Goal: Task Accomplishment & Management: Complete application form

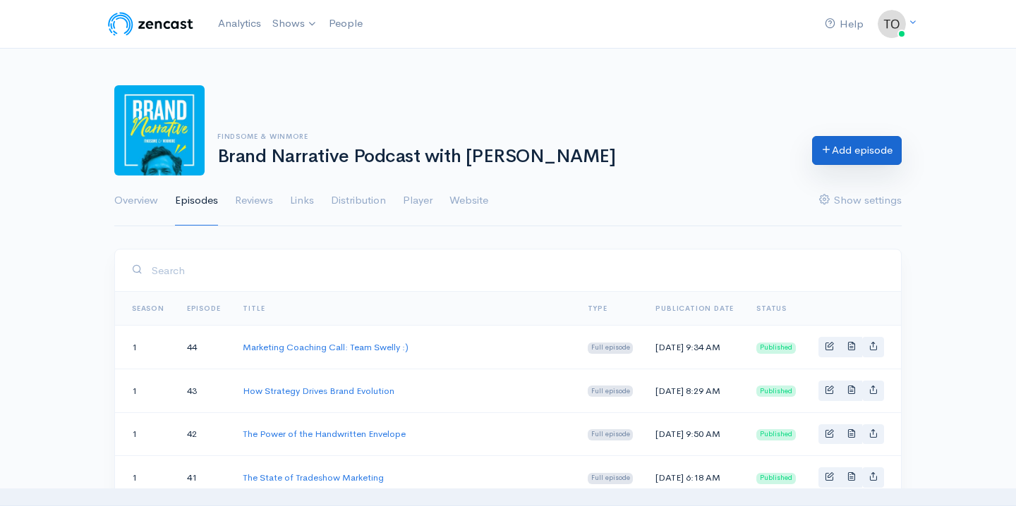
click at [826, 153] on icon at bounding box center [826, 149] width 11 height 11
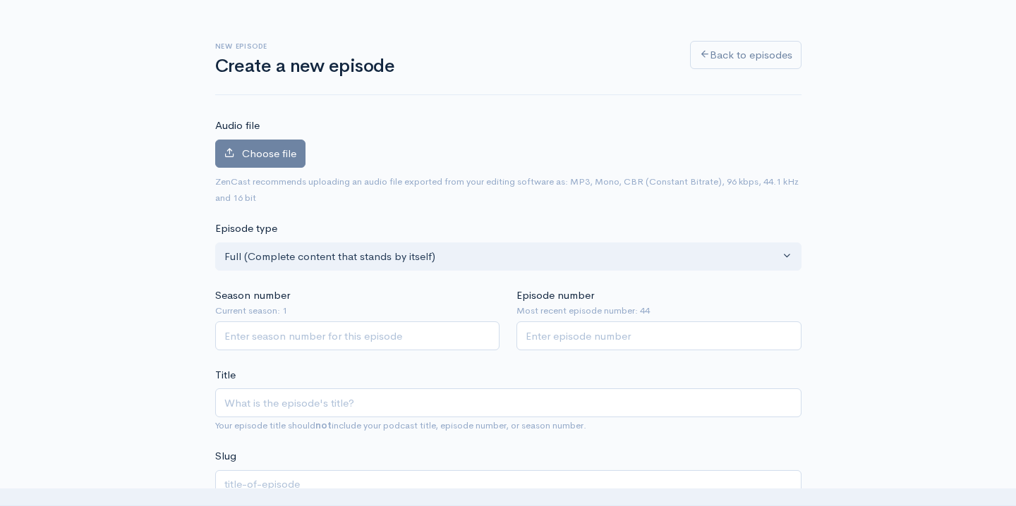
scroll to position [78, 0]
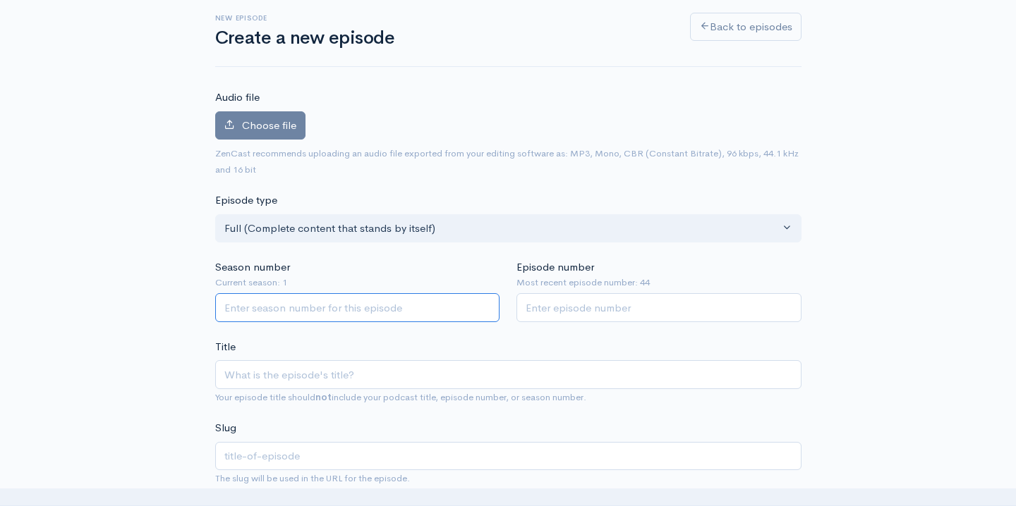
click at [317, 311] on input "Season number" at bounding box center [357, 307] width 285 height 29
type input "1"
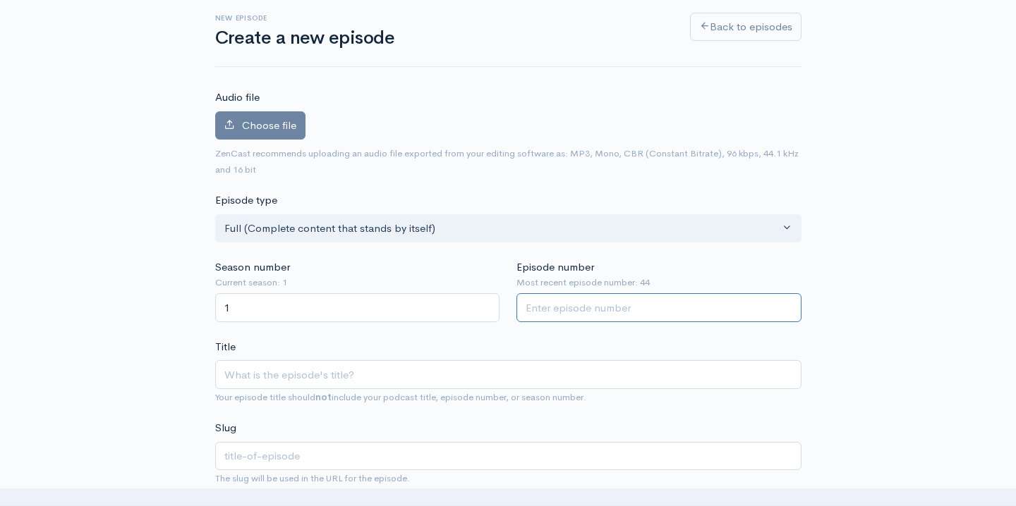
click at [645, 310] on input "Episode number" at bounding box center [658, 307] width 285 height 29
type input "45"
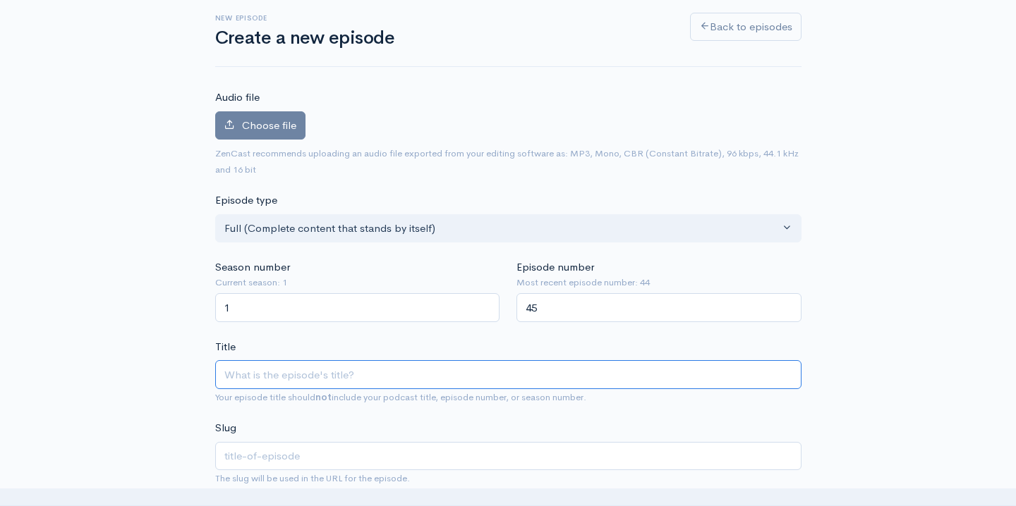
click at [322, 377] on input "Title" at bounding box center [508, 374] width 586 height 29
type input "N"
type input "n"
type input "New"
type input "new"
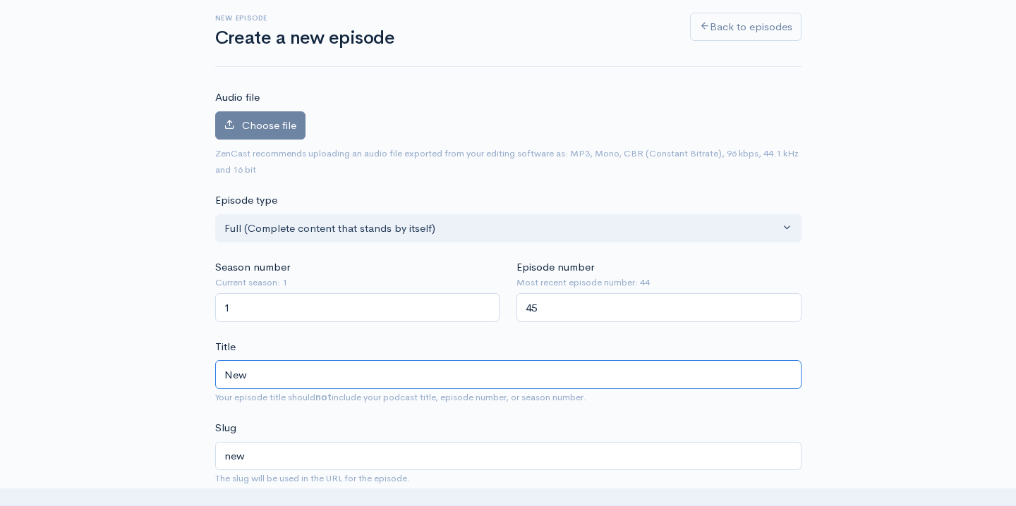
type input "New L"
type input "new-l"
type input "New Lo"
type input "new-lo"
type input "New Loc"
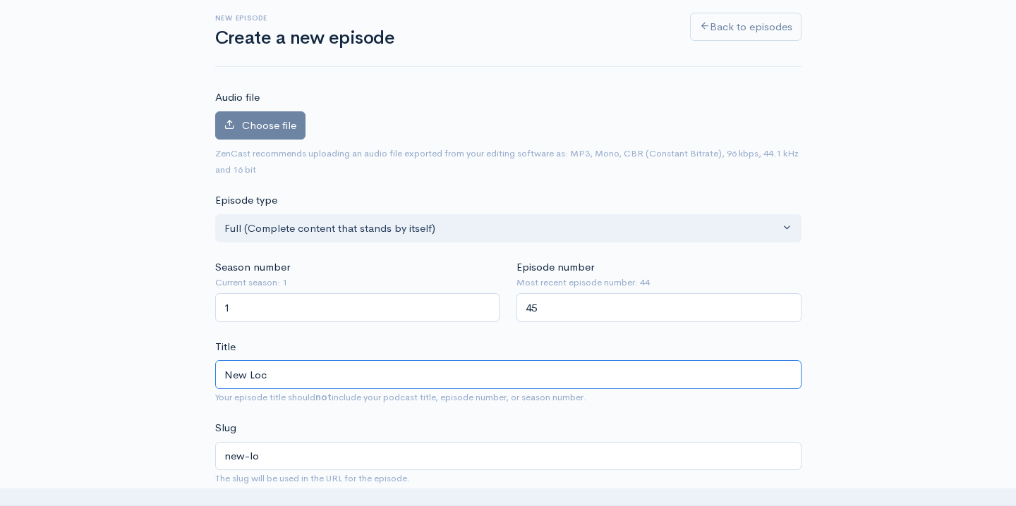
type input "new-loc"
type input "New Locat"
type input "new-locat"
type input "New Locati"
type input "new-locati"
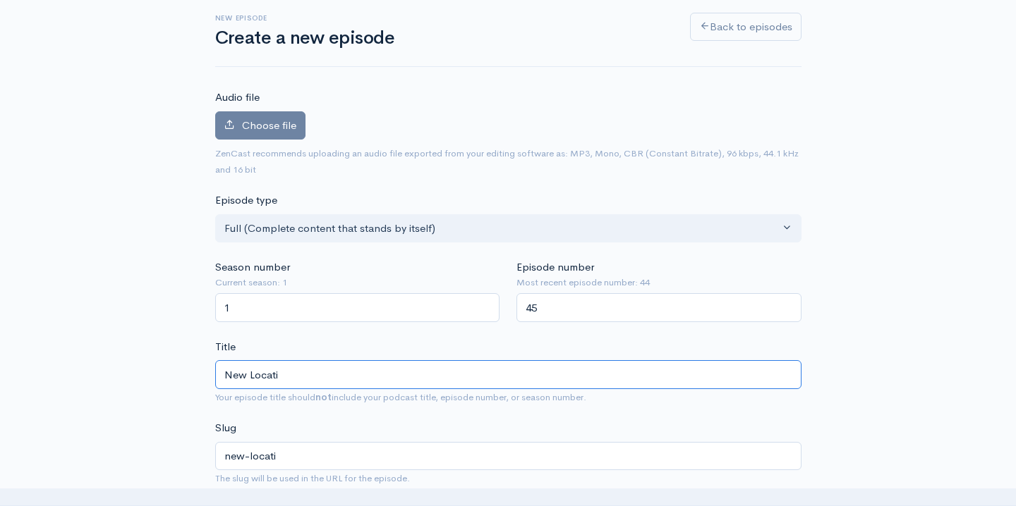
type input "New Locatio"
type input "new-locatio"
type input "New Location"
type input "new-location"
type input "New Location"
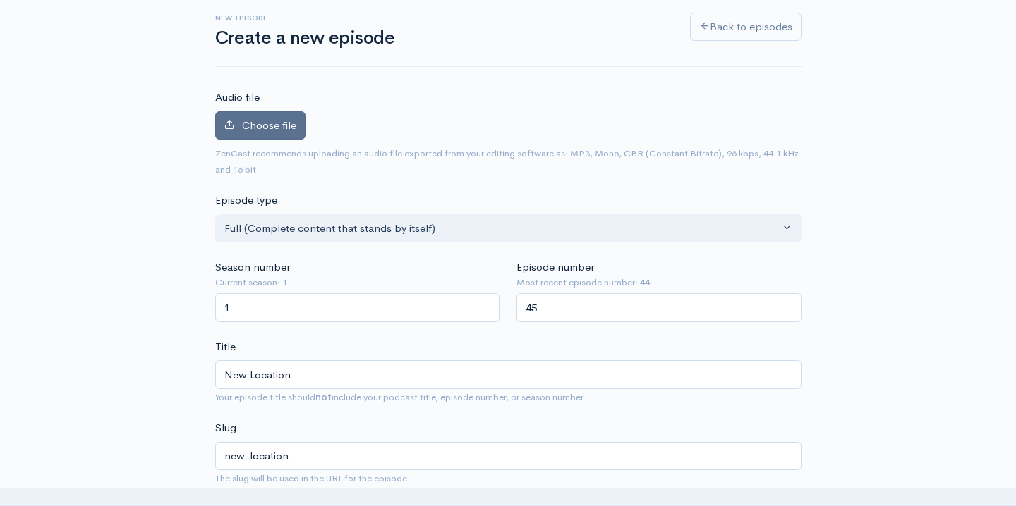
click at [275, 124] on span "Choose file" at bounding box center [269, 124] width 54 height 13
click at [0, 0] on input "Choose file" at bounding box center [0, 0] width 0 height 0
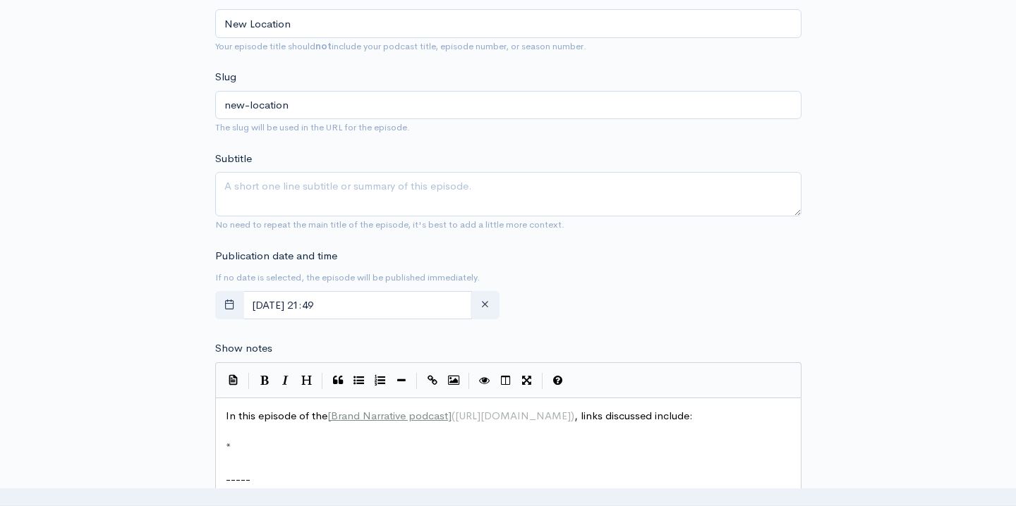
scroll to position [513, 0]
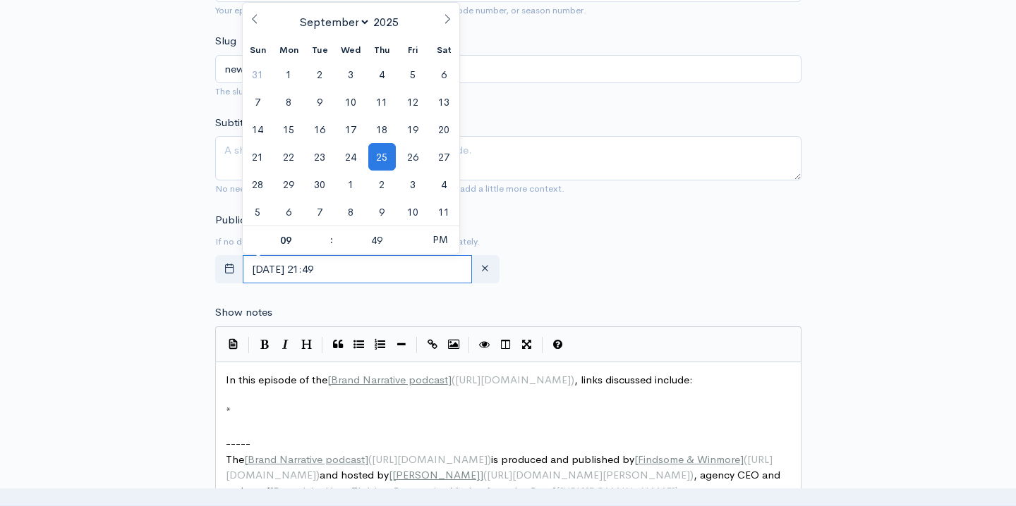
click at [327, 267] on input "September, 25 2025 21:49" at bounding box center [358, 269] width 230 height 29
click at [403, 18] on span at bounding box center [403, 19] width 10 height 8
type input "2026"
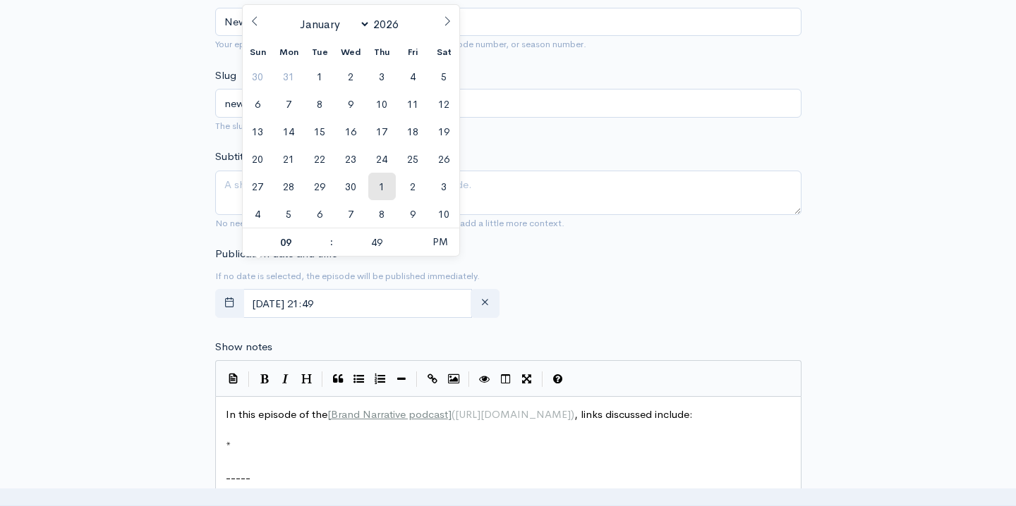
scroll to position [544, 0]
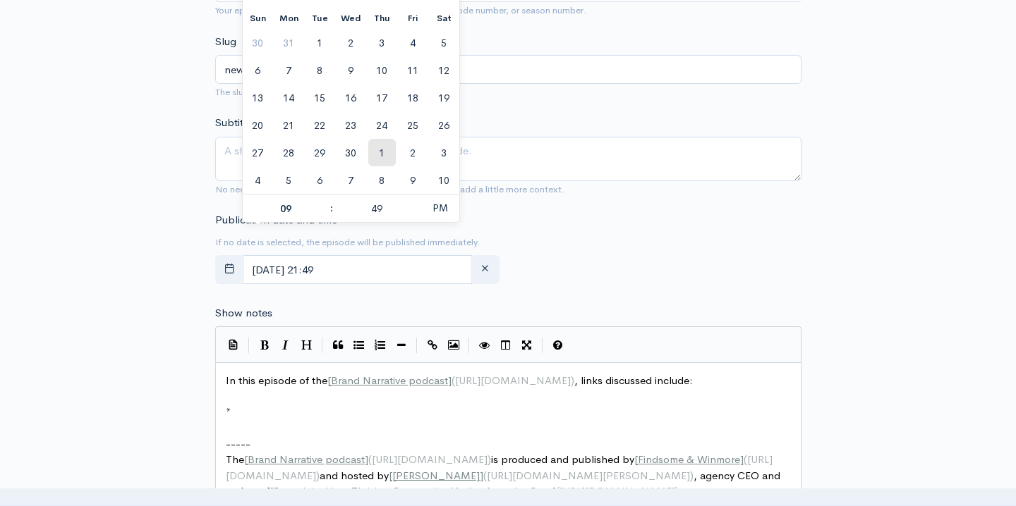
click at [375, 160] on span "1" at bounding box center [382, 153] width 28 height 28
type input "October, 01 2026 21:49"
select select "9"
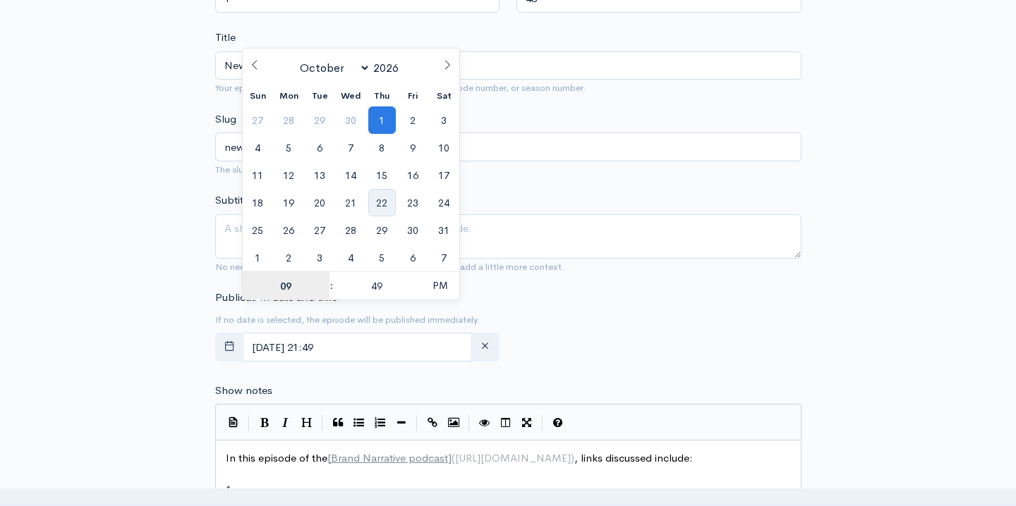
scroll to position [447, 0]
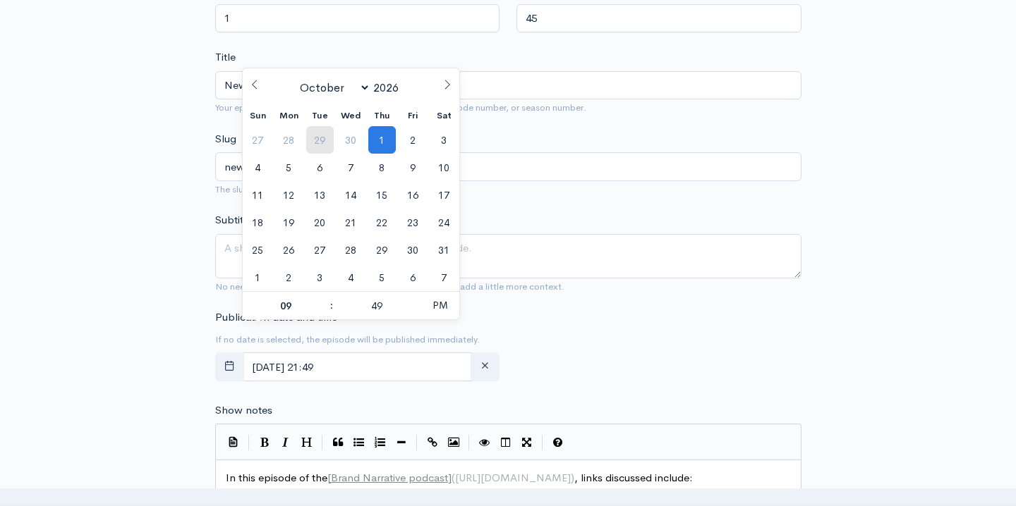
click at [319, 138] on span "29" at bounding box center [320, 140] width 28 height 28
type input "September, 29 2026 21:49"
select select "8"
click at [414, 229] on span "25" at bounding box center [413, 223] width 28 height 28
type input "September, 25 2026 21:49"
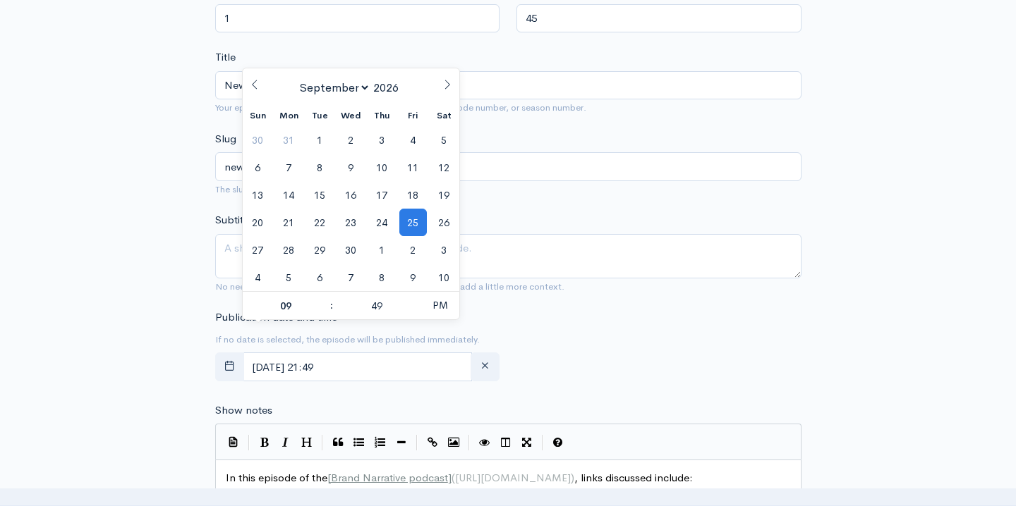
click at [147, 225] on div "New episode Create a new episode Back to episodes Audio file Choose file New Lo…" at bounding box center [508, 381] width 804 height 1558
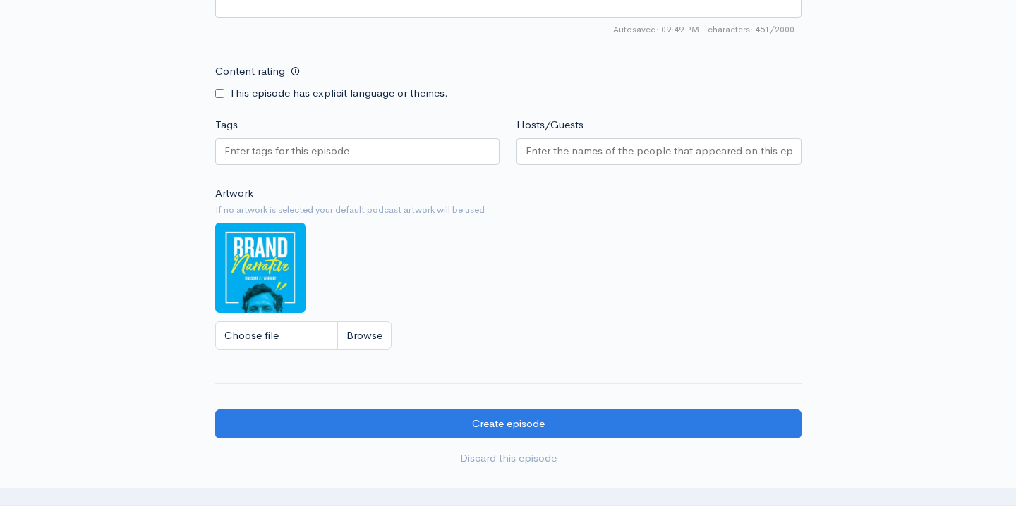
scroll to position [1283, 0]
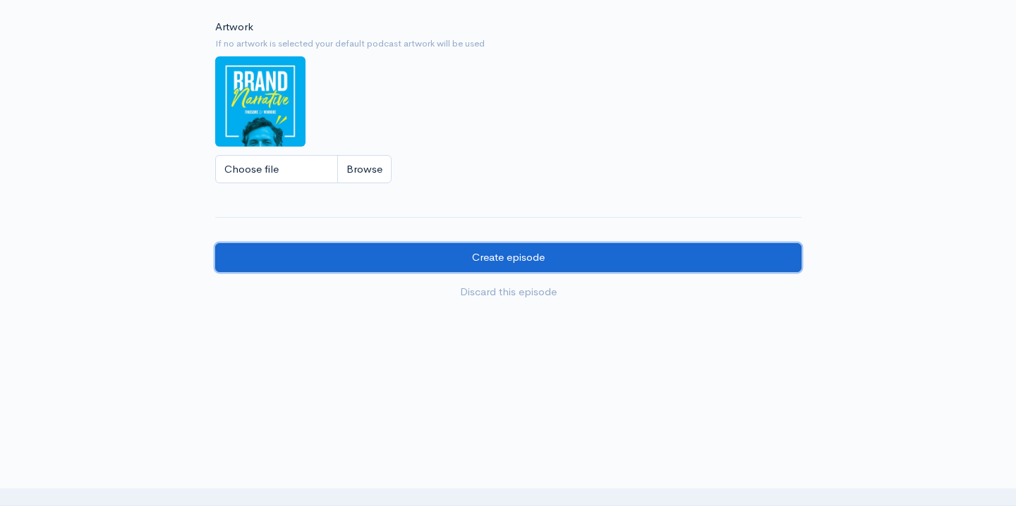
click at [415, 263] on input "Create episode" at bounding box center [508, 257] width 586 height 29
